Goal: Transaction & Acquisition: Purchase product/service

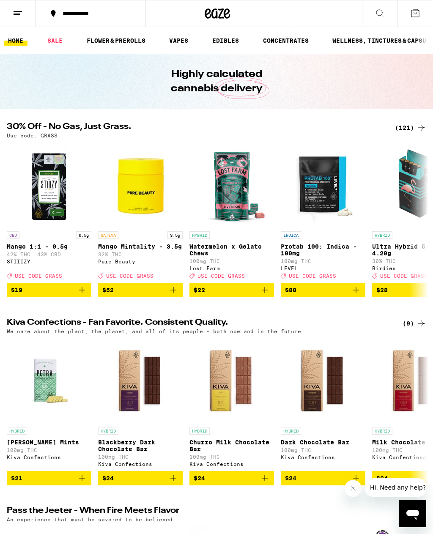
click at [408, 129] on div "(121)" at bounding box center [410, 128] width 31 height 10
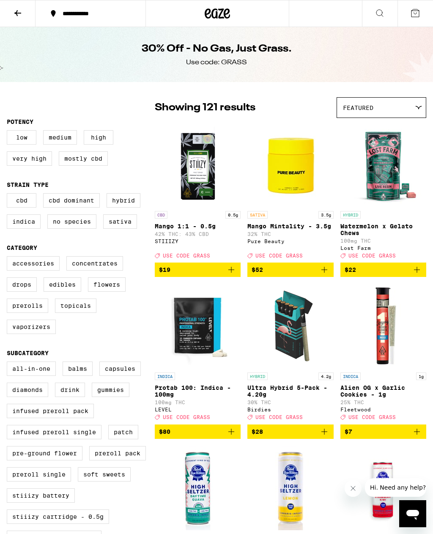
click at [69, 292] on label "Edibles" at bounding box center [63, 284] width 38 height 14
click at [9, 258] on input "Edibles" at bounding box center [8, 258] width 0 height 0
checkbox input "true"
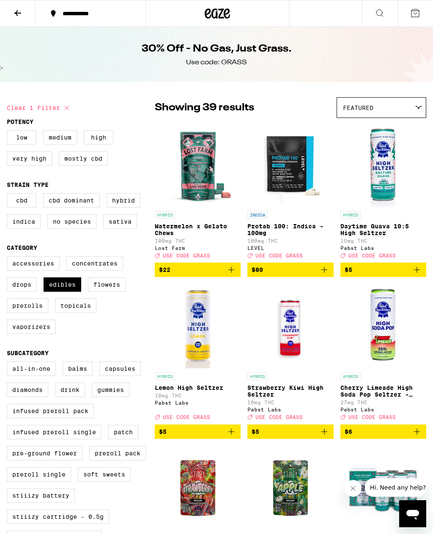
click at [44, 334] on label "Vaporizers" at bounding box center [31, 327] width 49 height 14
click at [9, 258] on input "Vaporizers" at bounding box center [8, 258] width 0 height 0
checkbox input "true"
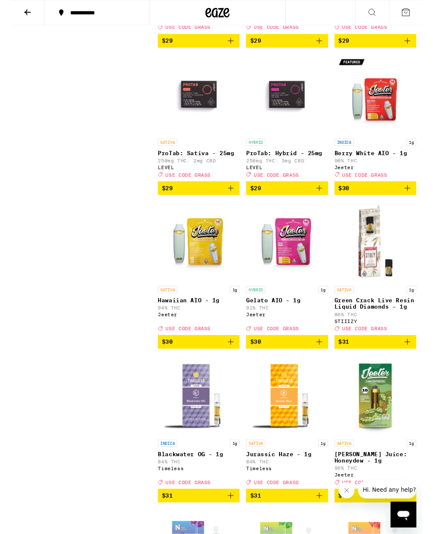
scroll to position [2794, 0]
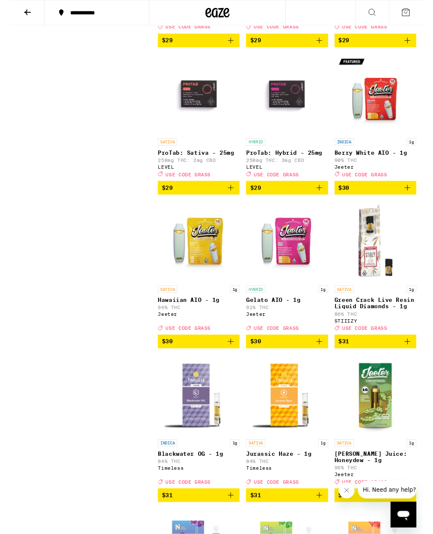
click at [389, 141] on img "Open page for Berry White AIO - 1g from Jeeter" at bounding box center [383, 99] width 85 height 85
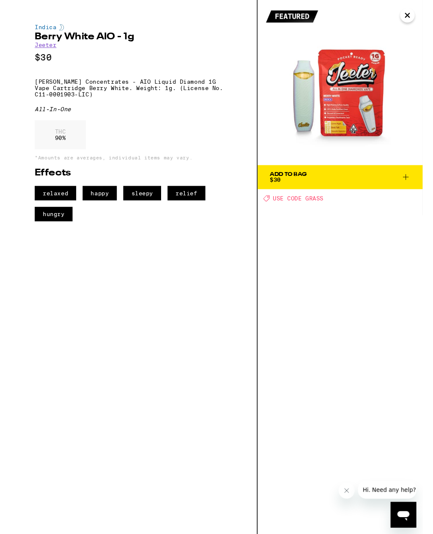
click at [395, 173] on img at bounding box center [346, 86] width 173 height 173
click at [412, 15] on button "Close" at bounding box center [416, 15] width 15 height 15
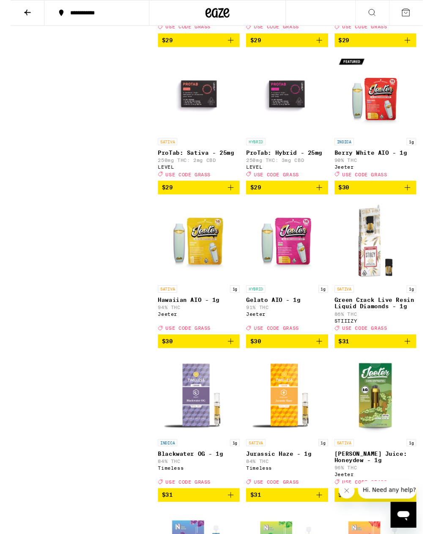
click at [395, 141] on img "Open page for Berry White AIO - 1g from Jeeter" at bounding box center [383, 98] width 85 height 85
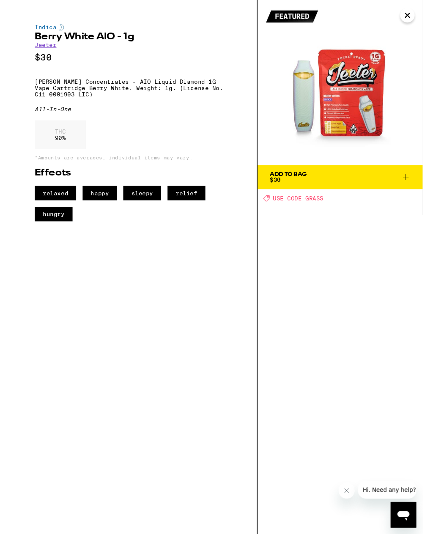
click at [419, 17] on button "Close" at bounding box center [416, 15] width 15 height 15
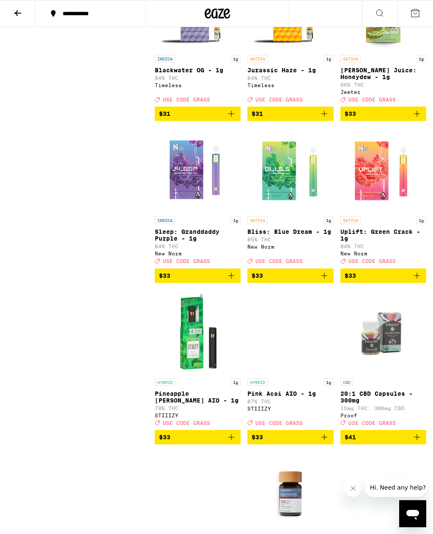
scroll to position [3198, 0]
